Goal: Transaction & Acquisition: Obtain resource

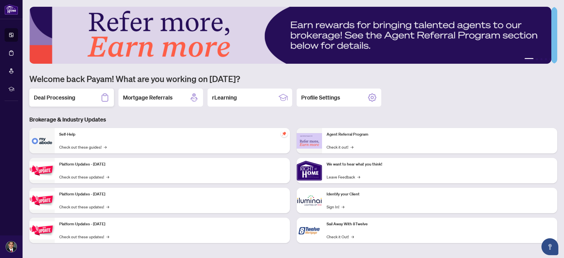
click at [63, 100] on h2 "Deal Processing" at bounding box center [54, 98] width 41 height 8
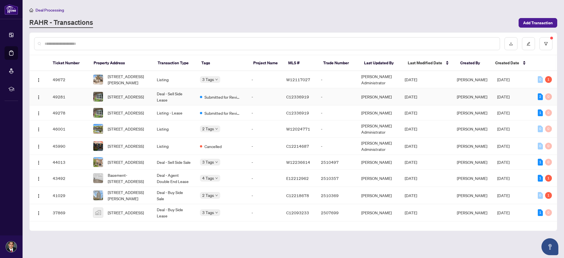
click at [156, 94] on td "Deal - Sell Side Lease" at bounding box center [173, 96] width 43 height 17
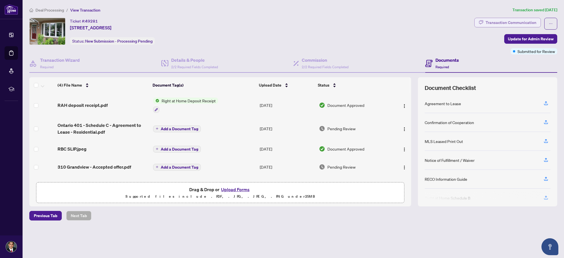
click at [505, 26] on div "Transaction Communication" at bounding box center [511, 22] width 51 height 9
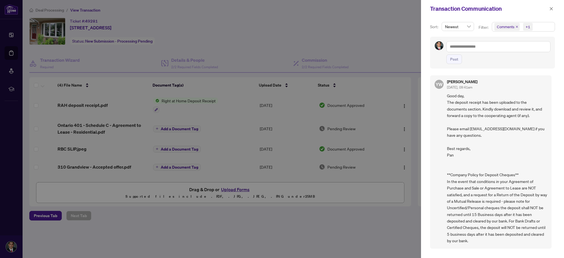
click at [535, 23] on span "Comments +1" at bounding box center [523, 26] width 63 height 9
click at [500, 157] on span "Good day, The deposit receipt has been uploaded to the documents section. Kindl…" at bounding box center [497, 168] width 100 height 152
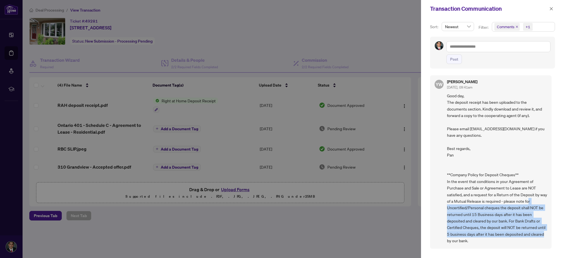
drag, startPoint x: 530, startPoint y: 201, endPoint x: 537, endPoint y: 237, distance: 37.1
click at [537, 237] on span "Good day, The deposit receipt has been uploaded to the documents section. Kindl…" at bounding box center [497, 168] width 100 height 152
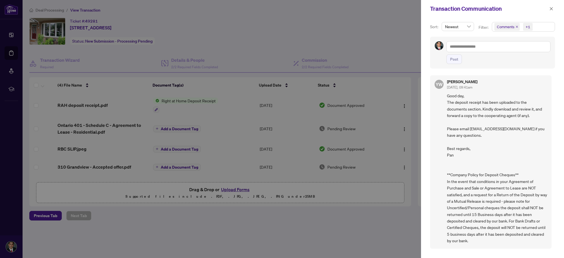
click at [542, 168] on span "Good day, The deposit receipt has been uploaded to the documents section. Kindl…" at bounding box center [497, 168] width 100 height 152
click at [277, 57] on div at bounding box center [282, 129] width 564 height 258
click at [552, 8] on icon "close" at bounding box center [551, 8] width 3 height 3
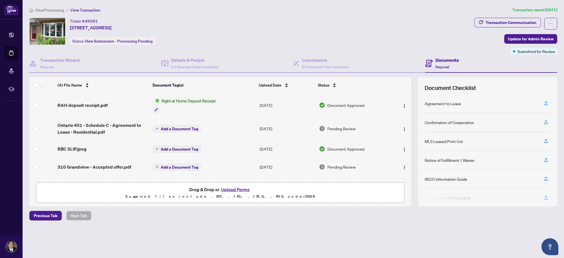
click at [443, 62] on h4 "Documents" at bounding box center [446, 60] width 23 height 7
click at [336, 105] on span "Document Approved" at bounding box center [345, 105] width 37 height 6
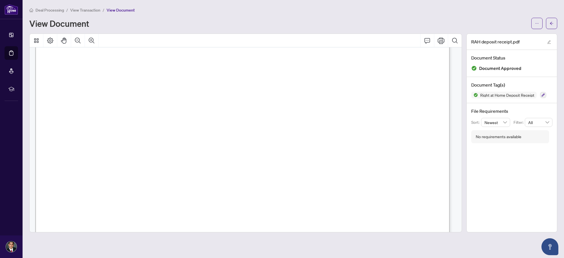
scroll to position [117, 0]
click at [463, 114] on div at bounding box center [245, 133] width 437 height 199
drag, startPoint x: 449, startPoint y: 116, endPoint x: 439, endPoint y: 148, distance: 33.7
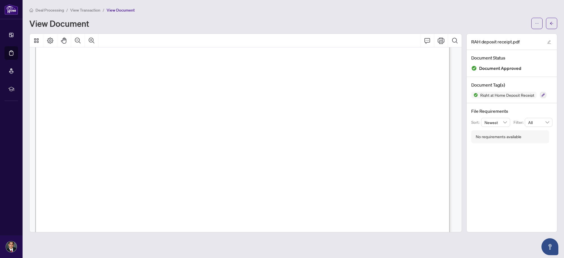
click at [536, 26] on span "button" at bounding box center [537, 23] width 4 height 9
click at [507, 37] on span "Download" at bounding box center [516, 35] width 43 height 6
click at [553, 25] on icon "arrow-left" at bounding box center [552, 23] width 4 height 4
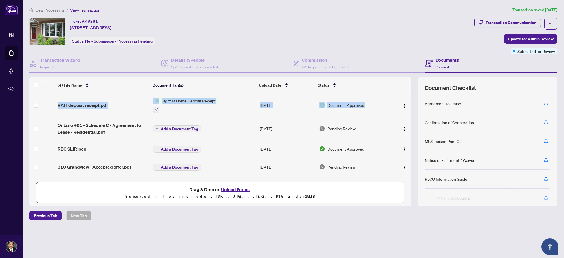
drag, startPoint x: 409, startPoint y: 111, endPoint x: 411, endPoint y: 122, distance: 11.4
click at [411, 122] on div "RAH deposit receipt.pdf Right at Home Deposit Receipt [DATE] Document Approved …" at bounding box center [220, 134] width 382 height 83
click at [402, 26] on div "Ticket #: 49281 [STREET_ADDRESS] Status: New Submission - Processing Pending" at bounding box center [250, 31] width 443 height 27
click at [278, 164] on td "[DATE]" at bounding box center [286, 167] width 59 height 18
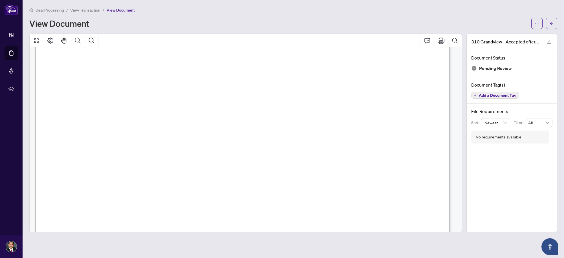
scroll to position [37, 0]
click at [539, 26] on span "button" at bounding box center [537, 23] width 4 height 9
click at [535, 35] on span "Download" at bounding box center [516, 35] width 43 height 6
